Goal: Navigation & Orientation: Find specific page/section

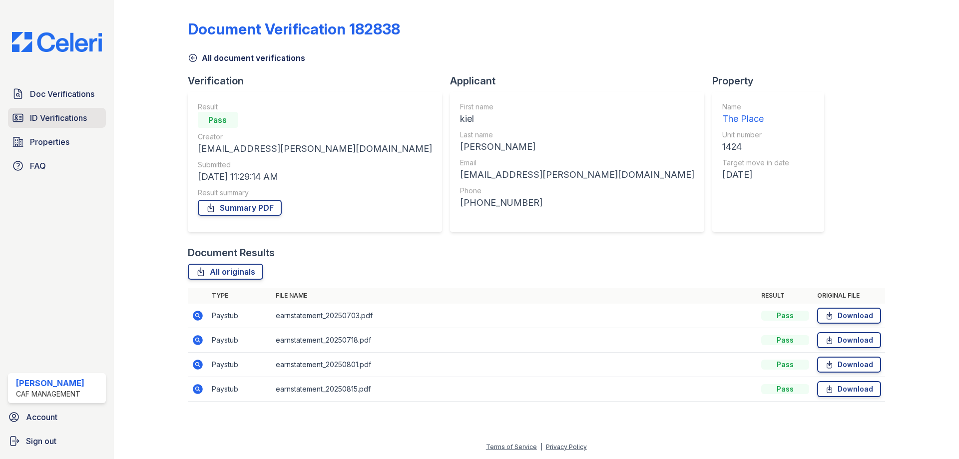
click at [63, 112] on span "ID Verifications" at bounding box center [58, 118] width 57 height 12
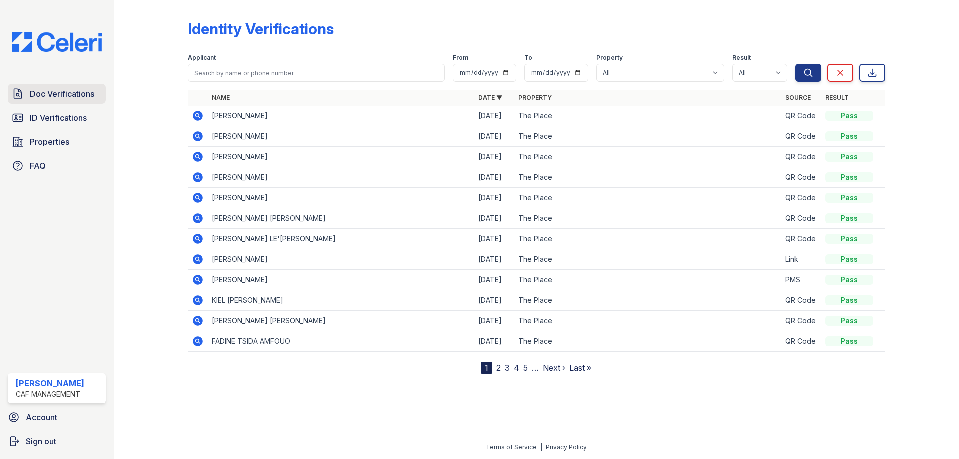
click at [56, 94] on span "Doc Verifications" at bounding box center [62, 94] width 64 height 12
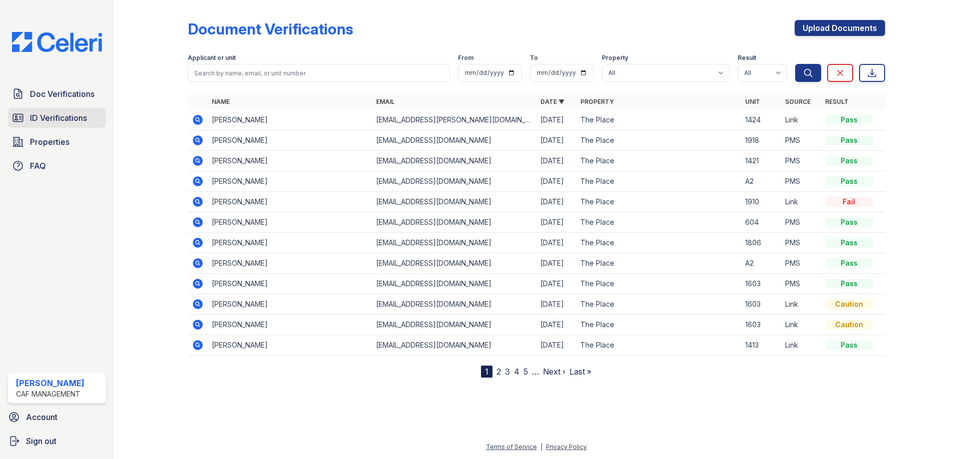
click at [59, 119] on span "ID Verifications" at bounding box center [58, 118] width 57 height 12
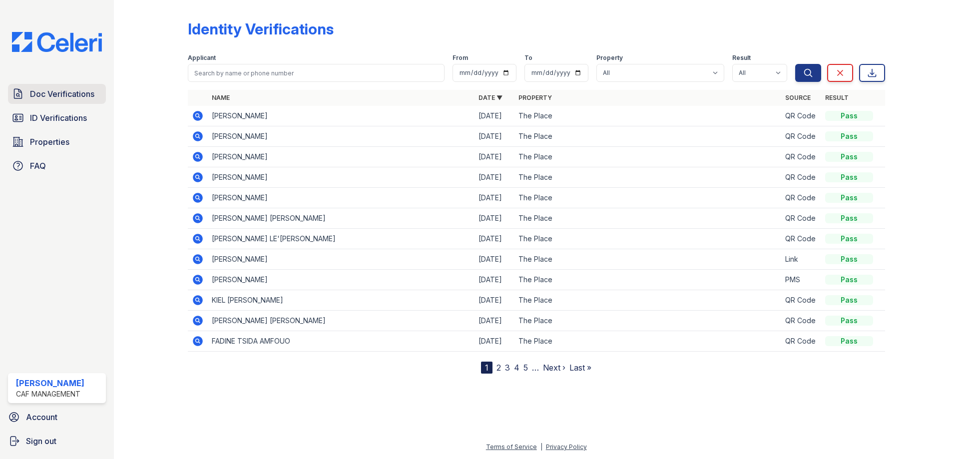
click at [46, 101] on link "Doc Verifications" at bounding box center [57, 94] width 98 height 20
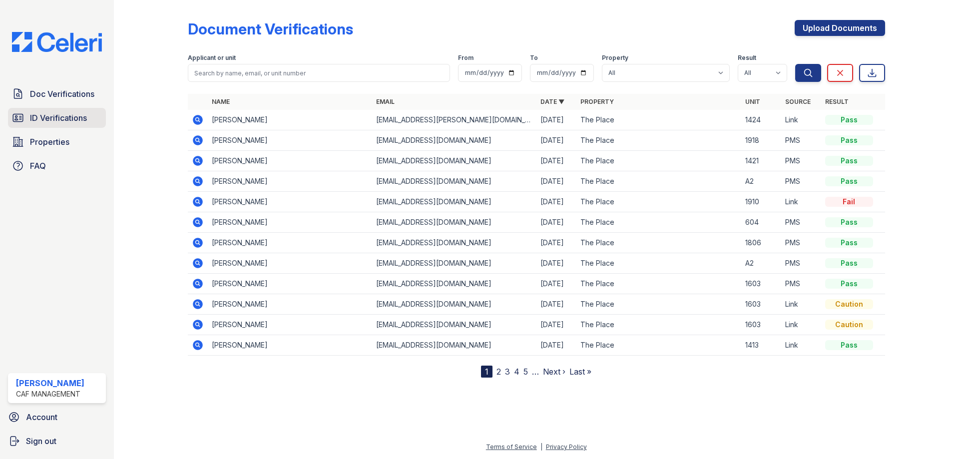
click at [45, 123] on span "ID Verifications" at bounding box center [58, 118] width 57 height 12
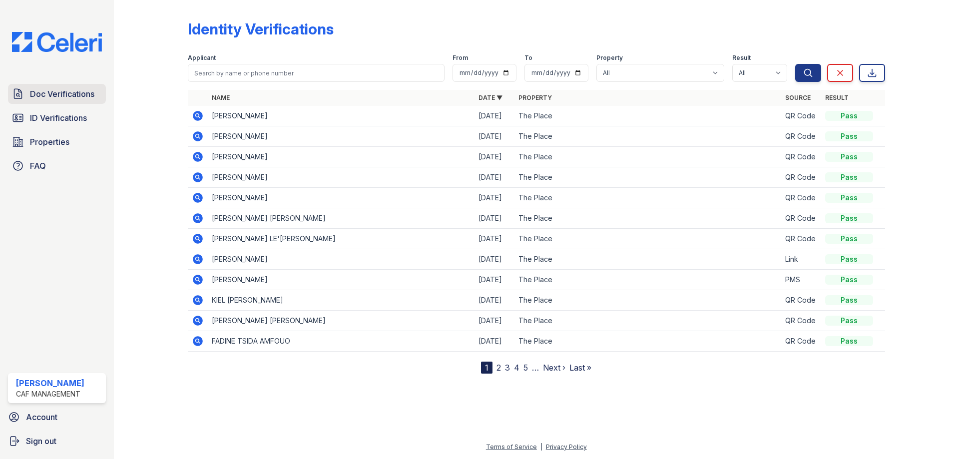
click at [62, 95] on span "Doc Verifications" at bounding box center [62, 94] width 64 height 12
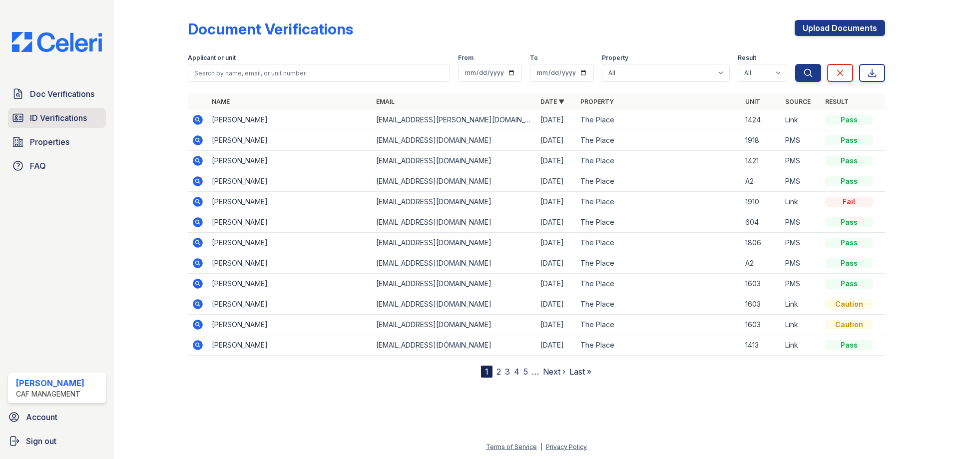
click at [64, 114] on span "ID Verifications" at bounding box center [58, 118] width 57 height 12
